Goal: Task Accomplishment & Management: Use online tool/utility

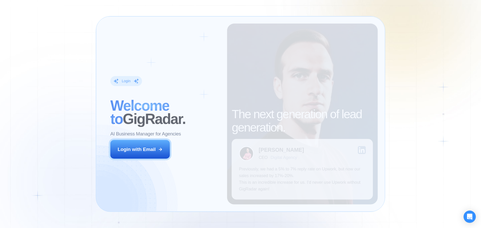
click at [204, 162] on div "Login ‍ Welcome to GigRadar. AI Business Manager for Agencies Login with Email" at bounding box center [165, 114] width 124 height 181
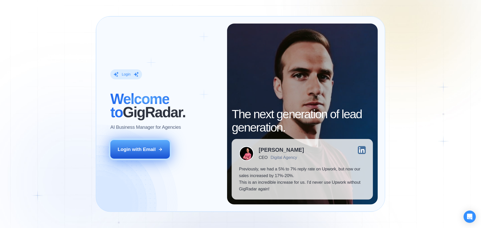
click at [150, 148] on div "Login with Email" at bounding box center [137, 149] width 38 height 7
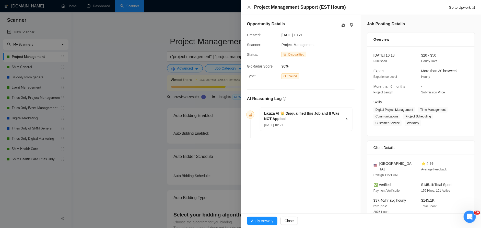
click at [345, 117] on div "Laziza AI 👑 Disqualified this Job and It Was NOT Applied 25 Aug, 2025 10: 21" at bounding box center [306, 118] width 92 height 23
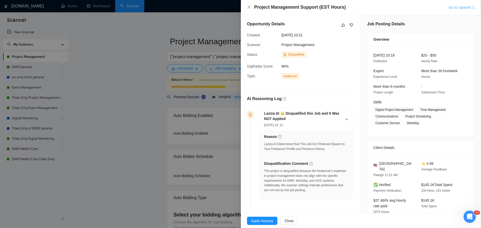
click at [451, 8] on link "Go to Upwork" at bounding box center [462, 7] width 26 height 4
click at [269, 219] on span "Apply Anyway" at bounding box center [262, 221] width 22 height 6
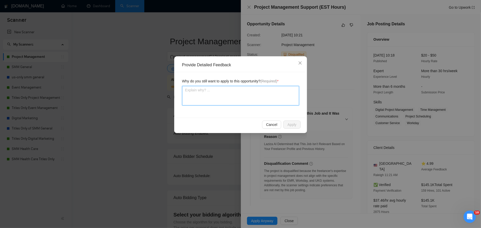
click at [241, 95] on textarea at bounding box center [240, 95] width 117 height 19
type textarea "T"
type textarea "Th"
type textarea "Thi"
type textarea "This"
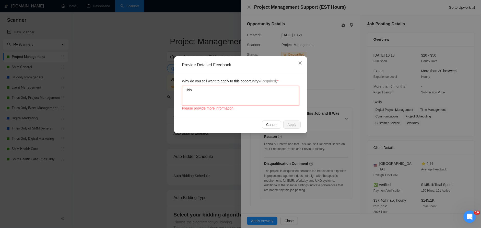
type textarea "This"
type textarea "This j"
type textarea "This job"
type textarea "This job i"
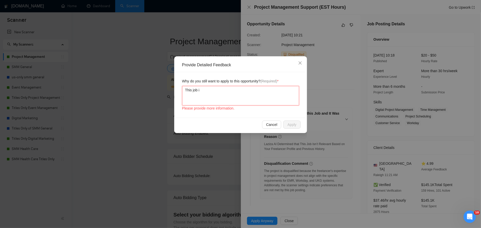
type textarea "This job is"
type textarea "This job is r"
type textarea "This job is re"
type textarea "This job is rel"
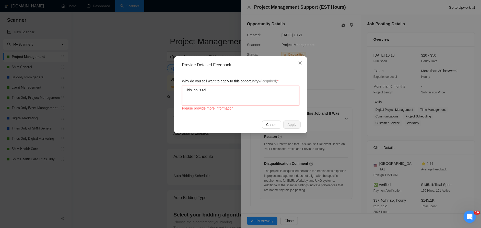
type textarea "This job is rele"
type textarea "This job is relev"
type textarea "This job is releva"
type textarea "This job is relevat"
type textarea "This job is relevatn"
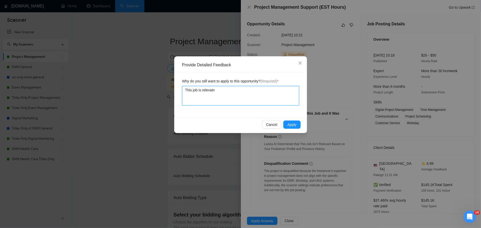
type textarea "This job is relevat"
type textarea "This job is releva"
type textarea "This job is relevan"
type textarea "This job is relevant"
click at [299, 125] on button "Apply" at bounding box center [292, 124] width 17 height 8
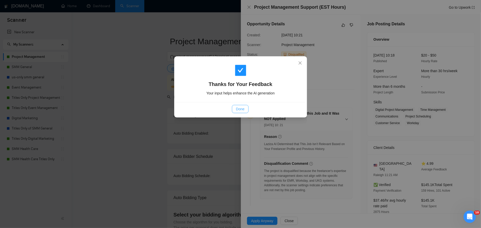
click at [243, 110] on span "Done" at bounding box center [240, 109] width 8 height 6
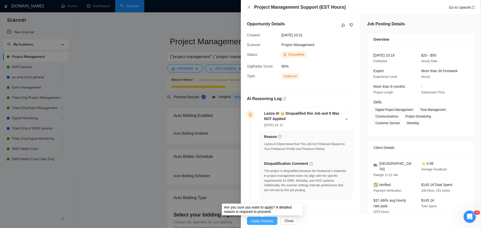
click at [263, 220] on span "Apply Anyway" at bounding box center [262, 221] width 22 height 6
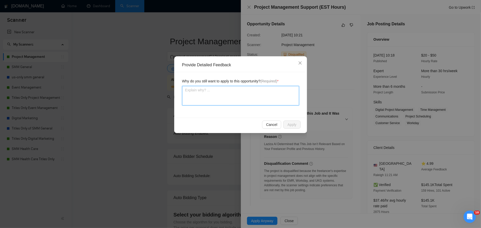
click at [236, 94] on textarea at bounding box center [240, 95] width 117 height 19
type textarea "t"
type textarea "th"
type textarea "the"
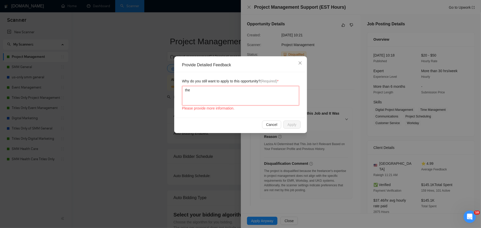
type textarea "the j"
type textarea "the job"
type textarea "the job i"
type textarea "the job is"
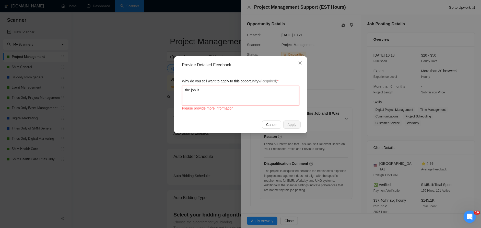
type textarea "the job is"
type textarea "the job is r"
type textarea "the job is re"
type textarea "the job is rel"
type textarea "the job is rele"
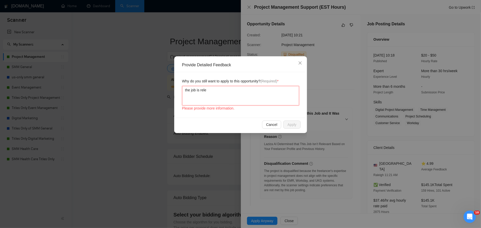
type textarea "the job is relev"
type textarea "the job is releva"
type textarea "the job is relevan"
type textarea "the job is relevant"
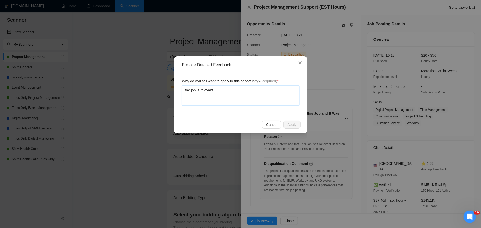
type textarea "the job is relevant d"
type textarea "the job is relevant"
click at [191, 88] on textarea "the job is relevant" at bounding box center [240, 95] width 117 height 19
type textarea "thejob is relevant"
type textarea "theijob is relevant"
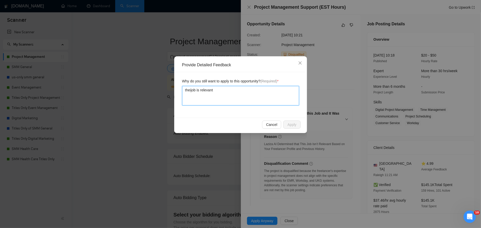
type textarea "theisjob is relevant"
type textarea "theis job is relevant"
type textarea "theisjob is relevant"
type textarea "theijob is relevant"
type textarea "thejob is relevant"
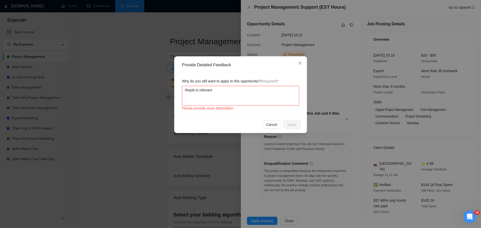
type textarea "thjob is relevant"
type textarea "thijob is relevant"
type textarea "thisjob is relevant"
type textarea "this job is relevant"
click at [291, 121] on button "Apply" at bounding box center [292, 124] width 17 height 8
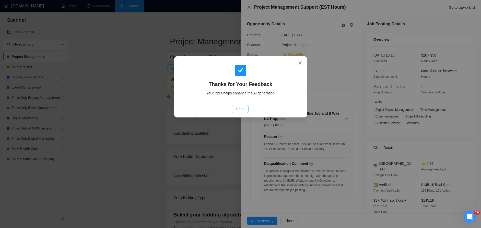
drag, startPoint x: 244, startPoint y: 110, endPoint x: 247, endPoint y: 111, distance: 3.5
click at [244, 110] on span "Done" at bounding box center [240, 109] width 8 height 6
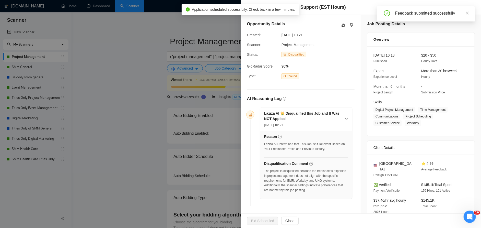
drag, startPoint x: 468, startPoint y: 13, endPoint x: 424, endPoint y: 19, distance: 44.6
click at [468, 13] on icon "close" at bounding box center [468, 13] width 3 height 3
drag, startPoint x: 99, startPoint y: 64, endPoint x: 89, endPoint y: 8, distance: 56.9
click at [99, 64] on div at bounding box center [240, 114] width 481 height 228
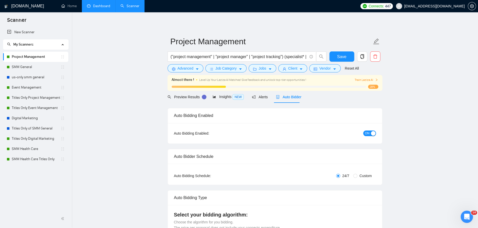
click at [93, 6] on link "Dashboard" at bounding box center [98, 6] width 23 height 4
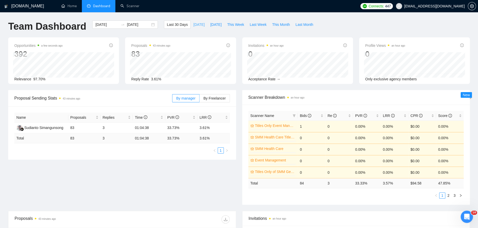
click at [193, 26] on span "Today" at bounding box center [198, 25] width 11 height 6
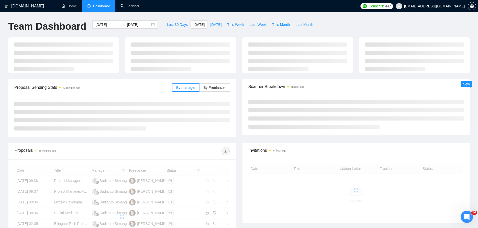
type input "2025-08-25"
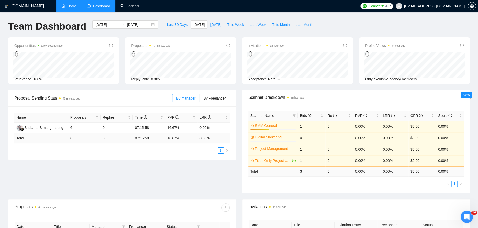
click at [67, 4] on link "Home" at bounding box center [68, 6] width 15 height 4
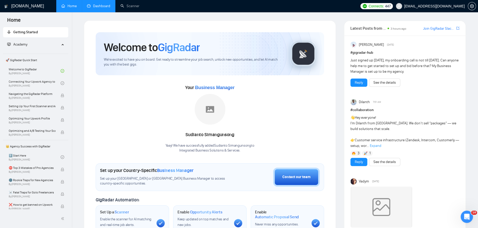
click at [104, 5] on link "Dashboard" at bounding box center [98, 6] width 23 height 4
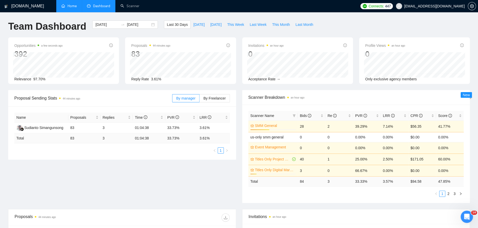
click at [20, 7] on h1 "[DOMAIN_NAME]" at bounding box center [27, 6] width 33 height 12
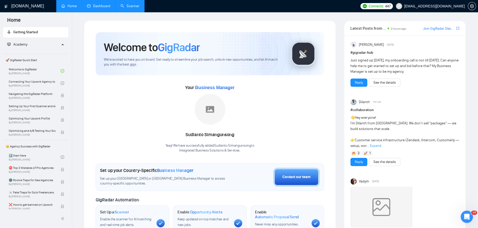
click at [123, 4] on link "Scanner" at bounding box center [129, 6] width 19 height 4
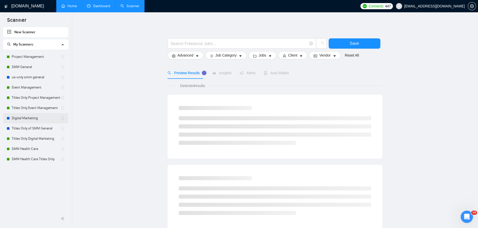
click at [31, 118] on link "Digital Marketing" at bounding box center [36, 118] width 49 height 10
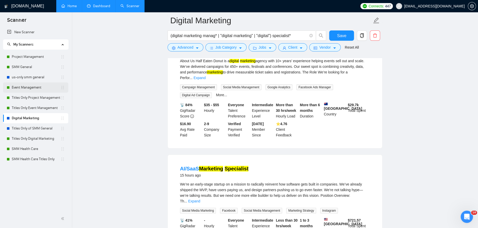
scroll to position [51, 0]
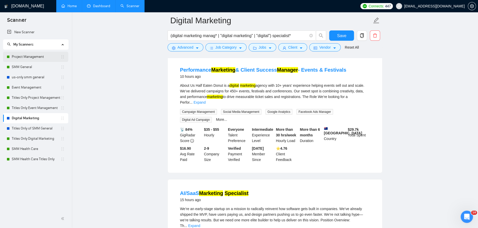
click at [25, 56] on link "Project Management" at bounding box center [36, 57] width 49 height 10
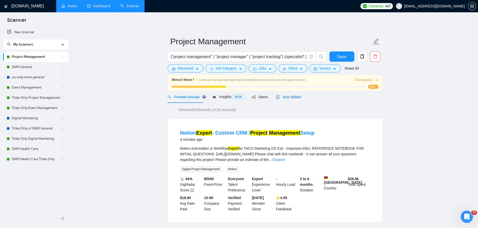
click at [293, 95] on span "Auto Bidder" at bounding box center [288, 97] width 25 height 4
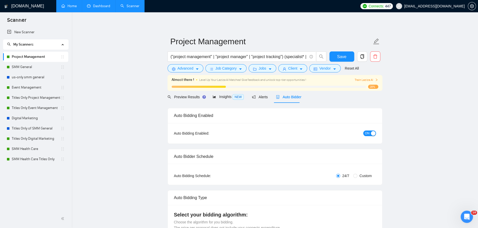
checkbox input "true"
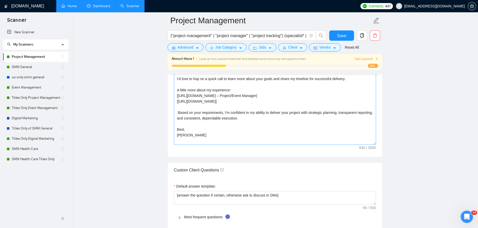
scroll to position [614, 0]
click at [197, 48] on icon "caret-down" at bounding box center [197, 49] width 3 height 2
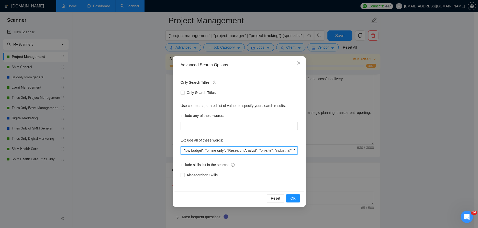
click at [242, 150] on input ""low budget", "offline only", "Research Analyst", "on-site", "industrial", "man…" at bounding box center [238, 150] width 117 height 8
click at [290, 200] on span "OK" at bounding box center [292, 198] width 5 height 6
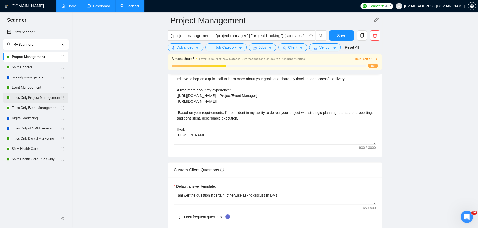
click at [21, 98] on link "Titles Only Project Management" at bounding box center [36, 98] width 49 height 10
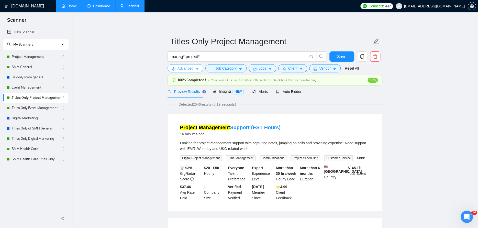
click at [197, 69] on icon "caret-down" at bounding box center [197, 69] width 4 height 4
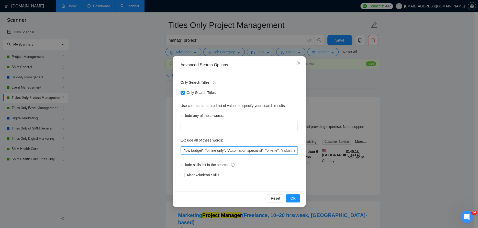
scroll to position [26, 0]
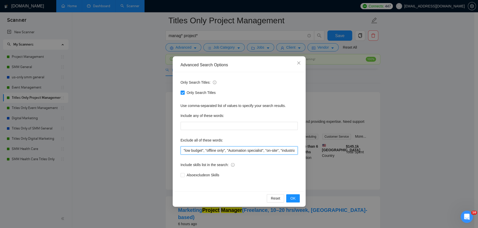
click at [276, 151] on input ""low budget", "offline only", "Automation specialist", "on-site", "industrial",…" at bounding box center [238, 150] width 117 height 8
click at [297, 197] on button "OK" at bounding box center [292, 198] width 13 height 8
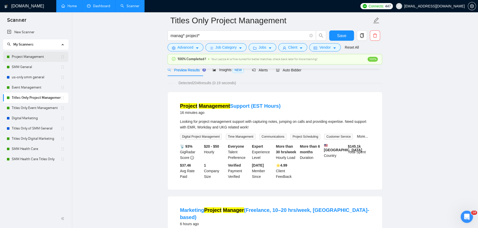
click at [30, 53] on link "Project Management" at bounding box center [36, 57] width 49 height 10
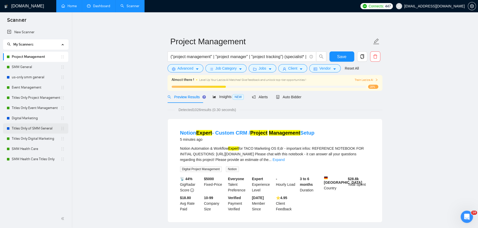
click at [25, 127] on link "Titles Only of SMM General" at bounding box center [36, 128] width 49 height 10
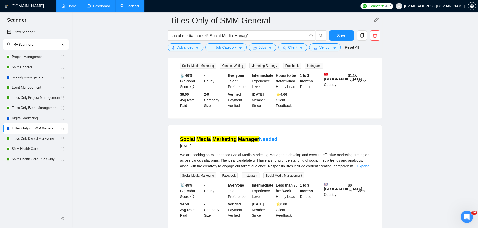
scroll to position [588, 0]
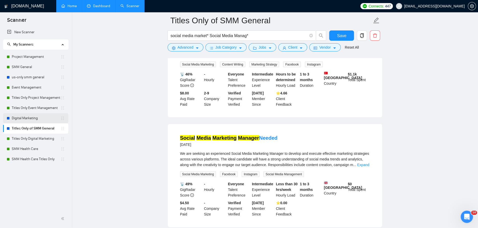
click at [23, 118] on link "Digital Marketing" at bounding box center [36, 118] width 49 height 10
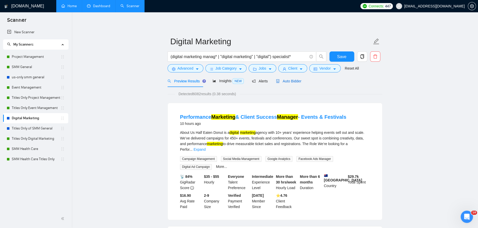
click at [282, 82] on span "Auto Bidder" at bounding box center [288, 81] width 25 height 4
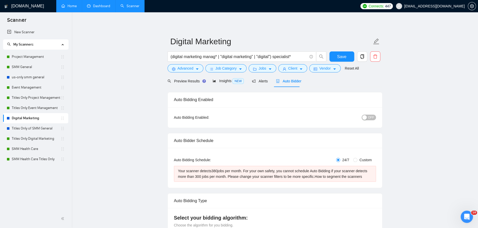
radio input "false"
radio input "true"
checkbox input "true"
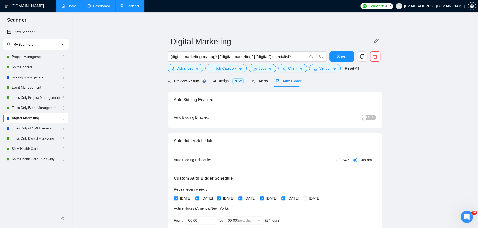
click at [366, 117] on div "button" at bounding box center [364, 117] width 5 height 5
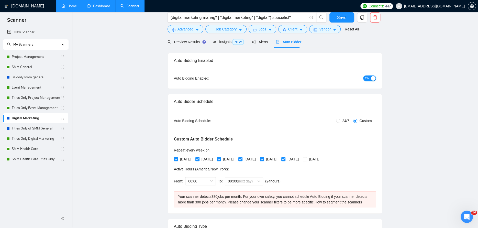
scroll to position [51, 0]
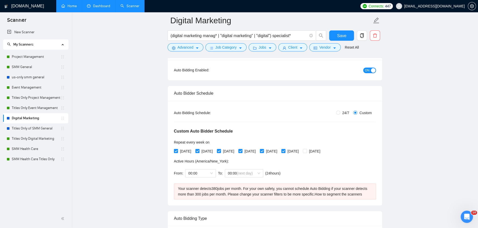
click at [368, 72] on span "ON" at bounding box center [367, 70] width 5 height 6
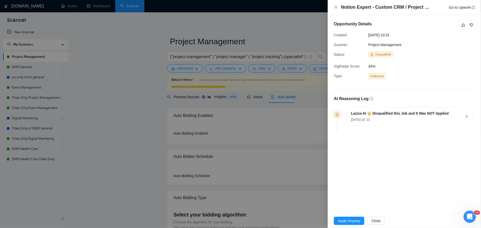
click at [454, 116] on span "Laziza AI 👑 Disqualified this Job and It Was NOT Applied 25 Aug, 2025 10: 31" at bounding box center [406, 116] width 111 height 12
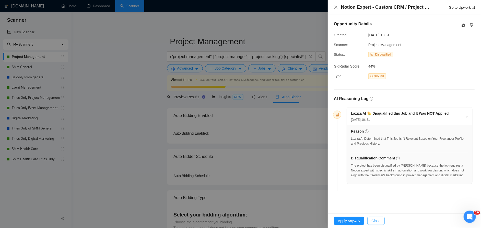
click at [380, 221] on span "Close" at bounding box center [376, 221] width 9 height 6
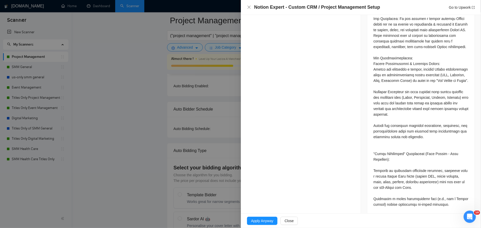
scroll to position [486, 0]
